Goal: Download file/media

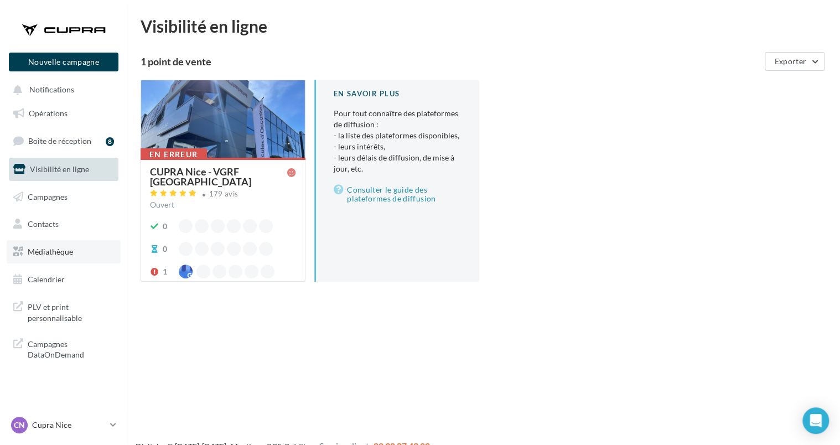
click at [46, 250] on span "Médiathèque" at bounding box center [50, 251] width 45 height 9
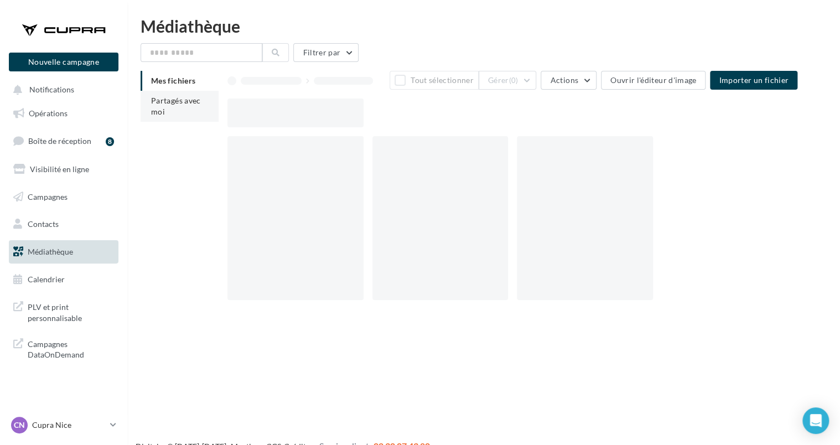
click at [184, 111] on li "Partagés avec moi" at bounding box center [180, 106] width 78 height 31
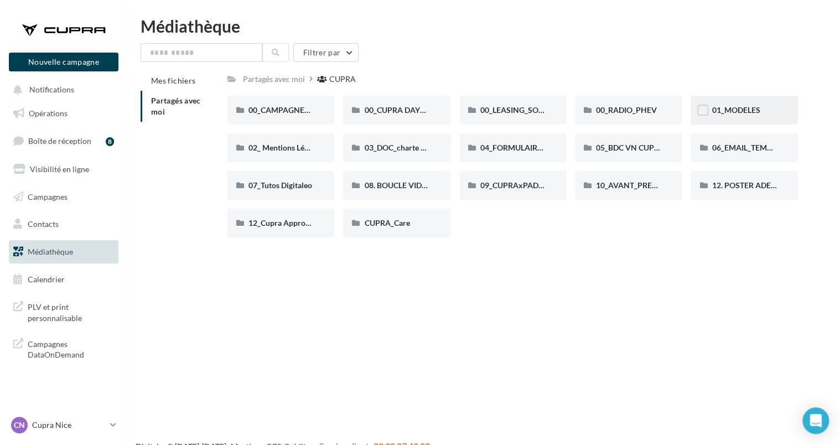
click at [737, 109] on span "01_MODELES" at bounding box center [736, 109] width 48 height 9
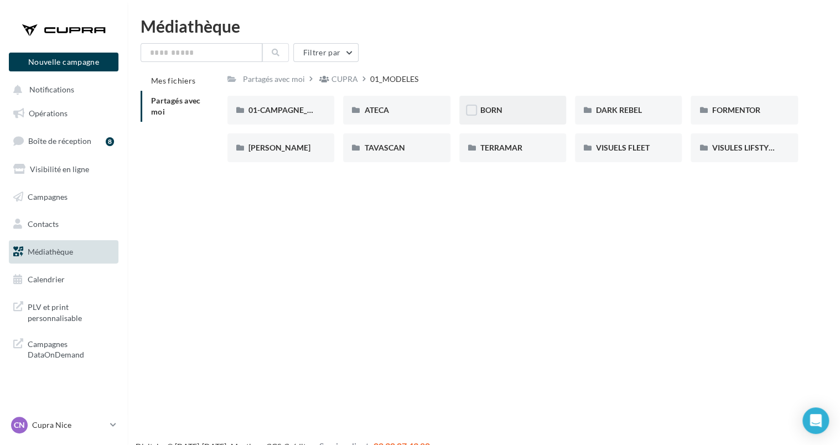
click at [518, 100] on div "BORN" at bounding box center [512, 110] width 107 height 29
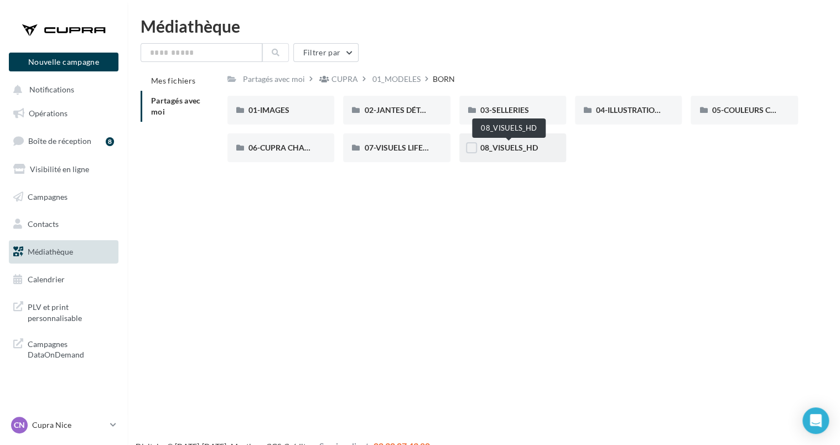
click at [509, 151] on span "08_VISUELS_HD" at bounding box center [509, 147] width 58 height 9
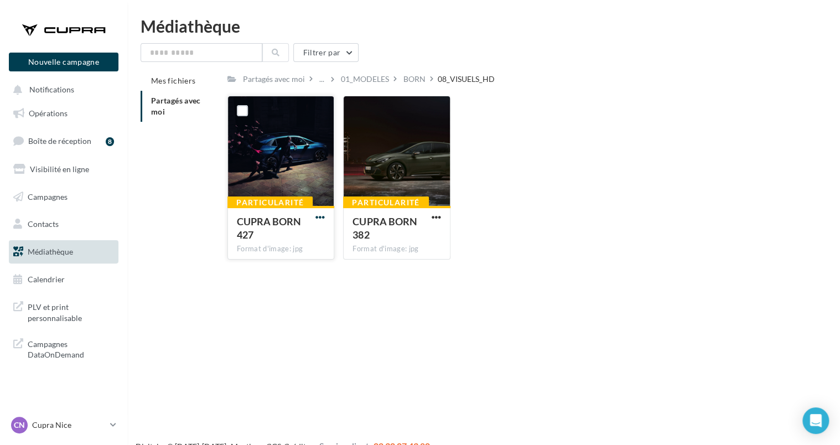
click at [320, 217] on span "button" at bounding box center [319, 217] width 9 height 9
click at [269, 241] on button "Télécharger" at bounding box center [271, 239] width 111 height 29
